Goal: Task Accomplishment & Management: Use online tool/utility

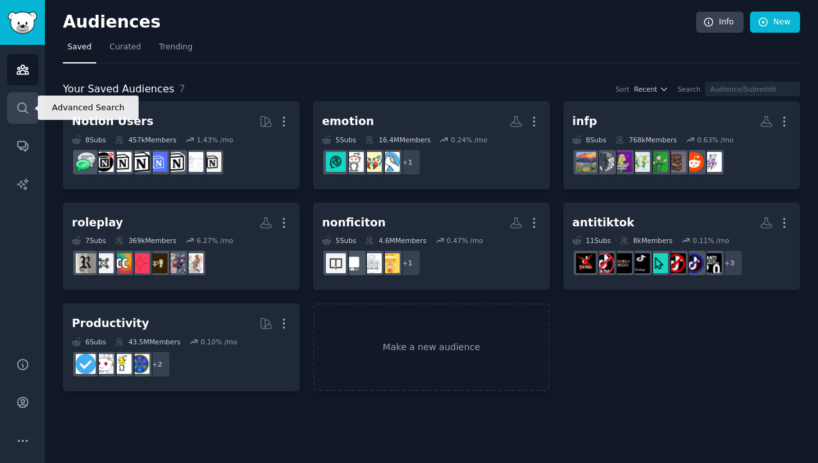
click at [17, 116] on link "Search" at bounding box center [22, 107] width 31 height 31
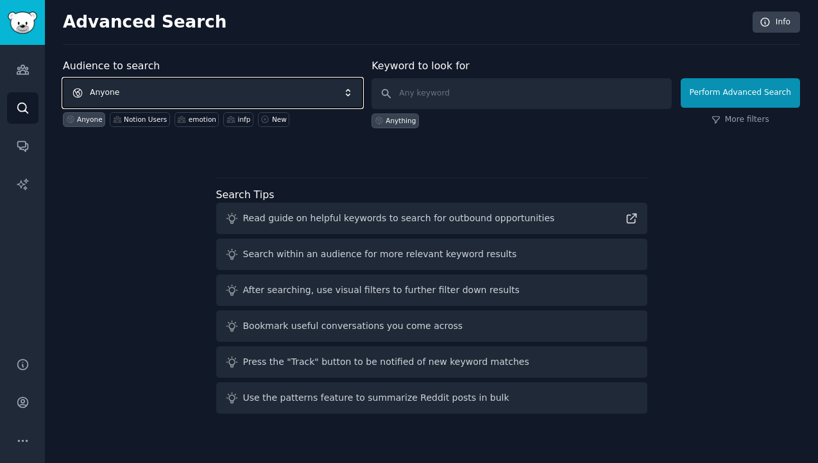
click at [161, 87] on span "Anyone" at bounding box center [213, 93] width 300 height 30
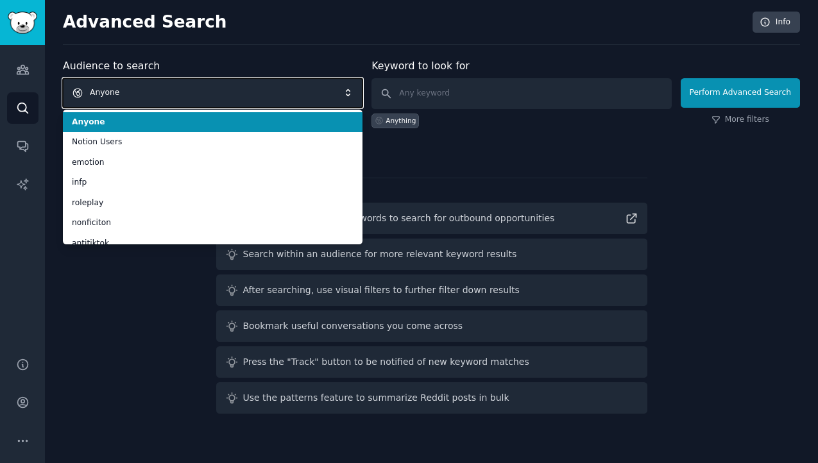
click at [161, 87] on span "Anyone" at bounding box center [213, 93] width 300 height 30
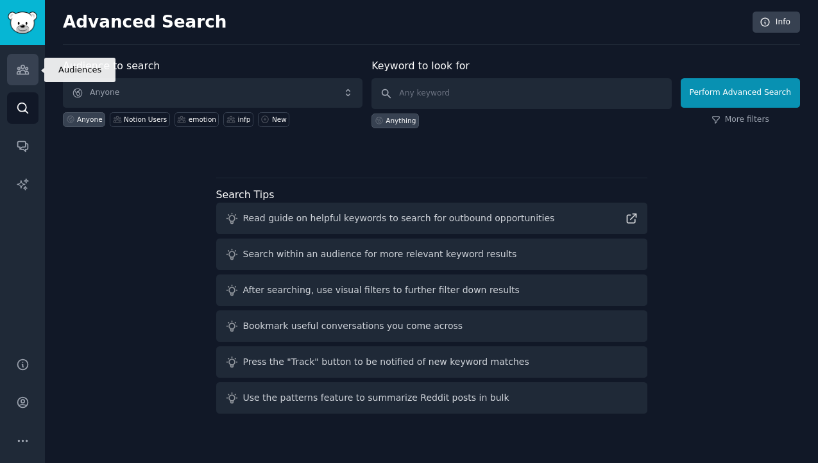
click at [13, 74] on link "Audiences" at bounding box center [22, 69] width 31 height 31
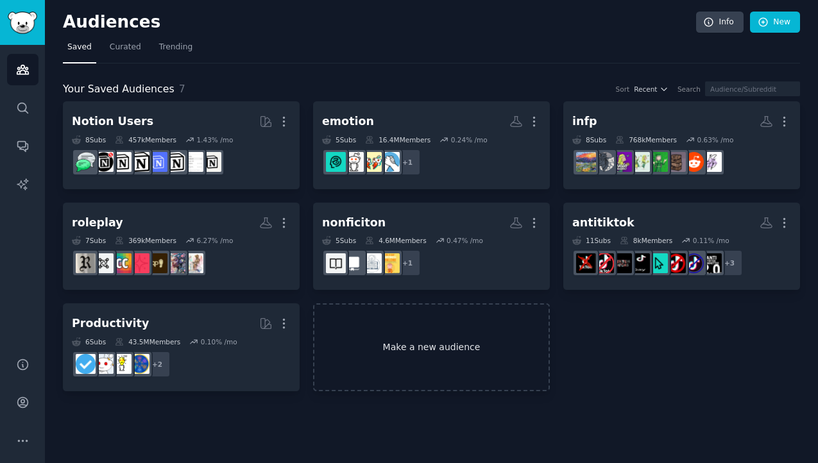
click at [396, 324] on link "Make a new audience" at bounding box center [431, 347] width 237 height 88
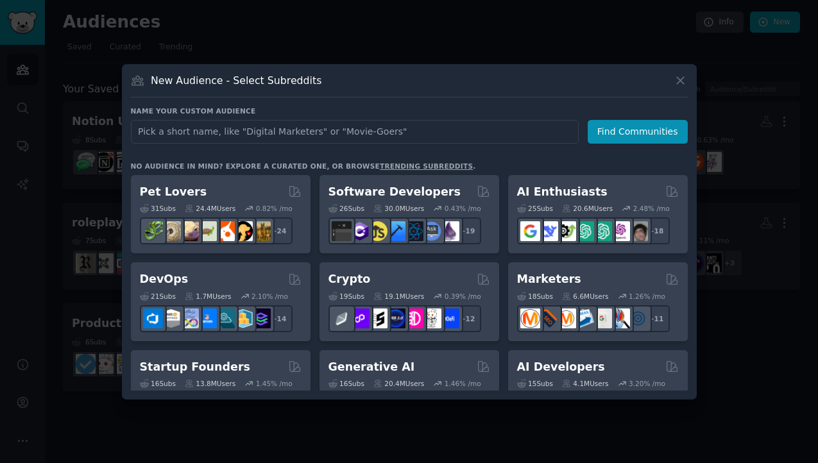
click at [284, 134] on input "text" at bounding box center [355, 132] width 448 height 24
type input "Stoic"
click button "Find Communities" at bounding box center [638, 132] width 100 height 24
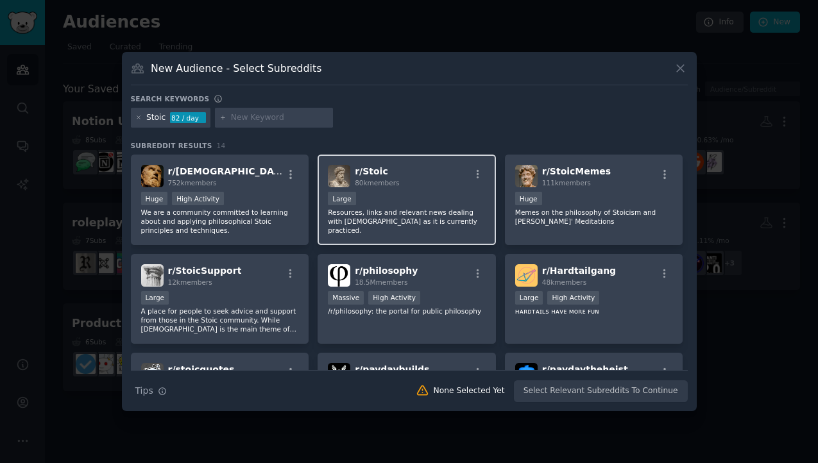
click at [386, 187] on div "80k members" at bounding box center [377, 182] width 44 height 9
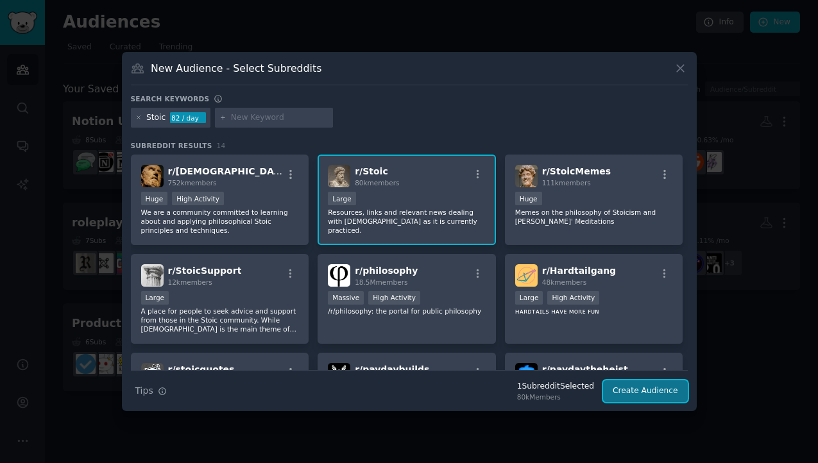
click at [642, 400] on button "Create Audience" at bounding box center [645, 391] width 85 height 22
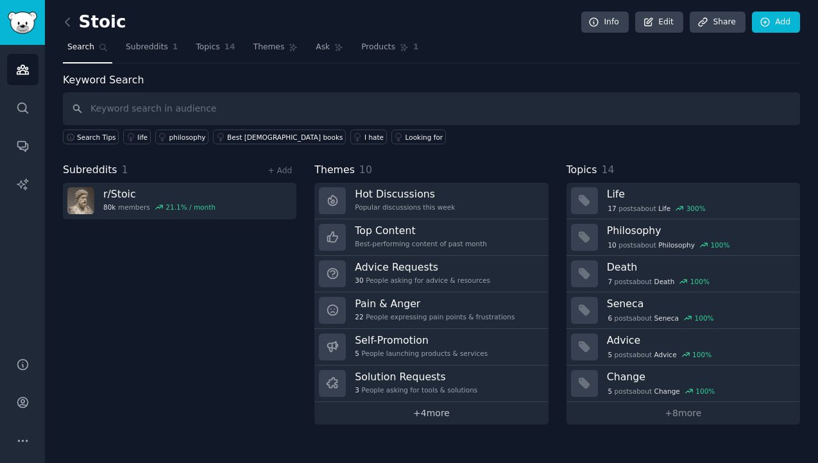
click at [488, 418] on link "+ 4 more" at bounding box center [431, 413] width 234 height 22
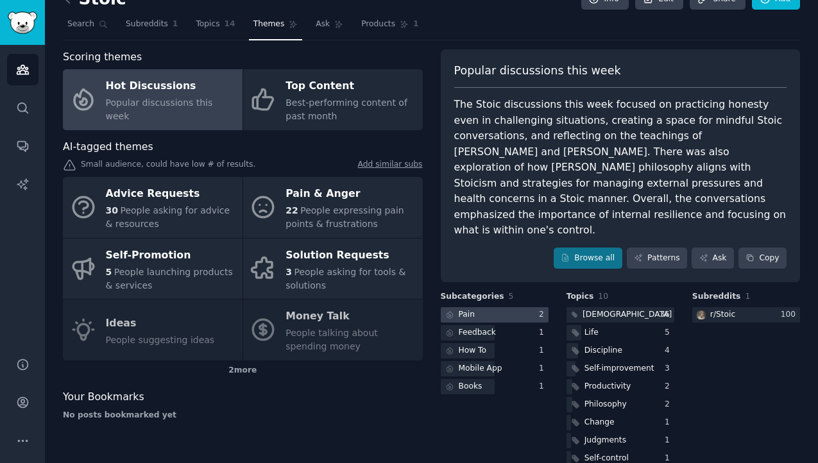
scroll to position [24, 0]
